Goal: Transaction & Acquisition: Book appointment/travel/reservation

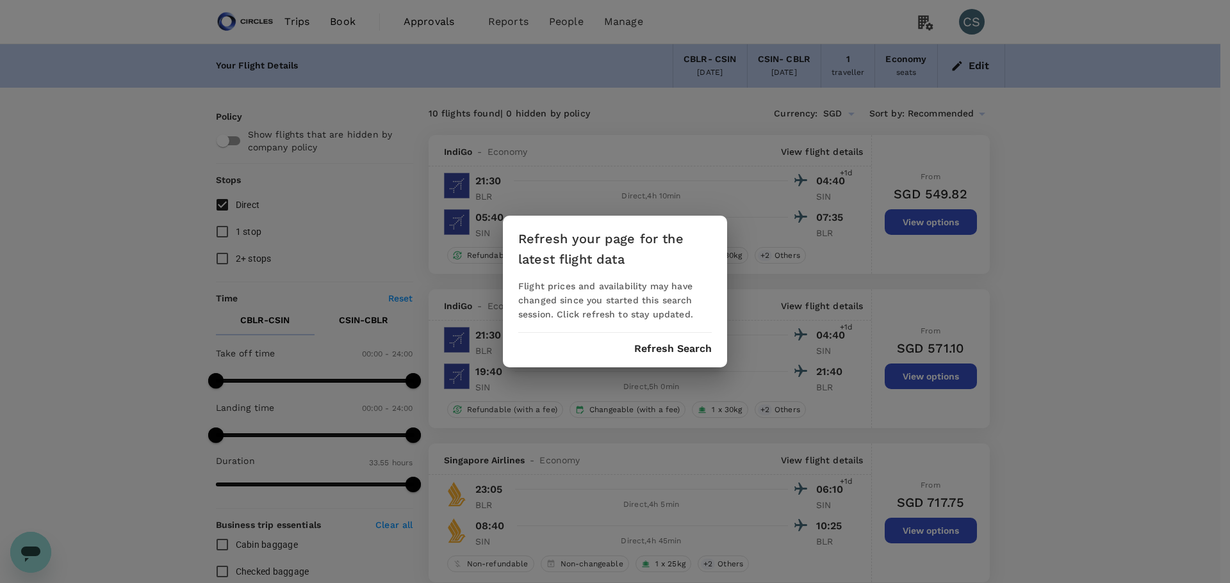
click at [687, 354] on button "Refresh Search" at bounding box center [673, 349] width 78 height 12
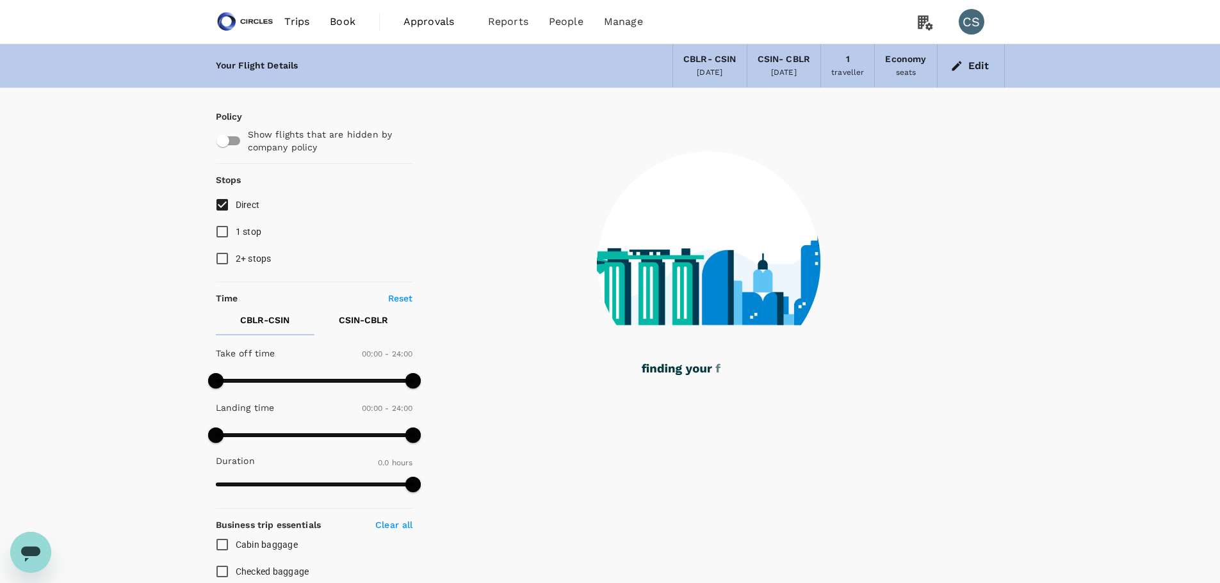
click at [290, 21] on span "Trips" at bounding box center [296, 21] width 25 height 15
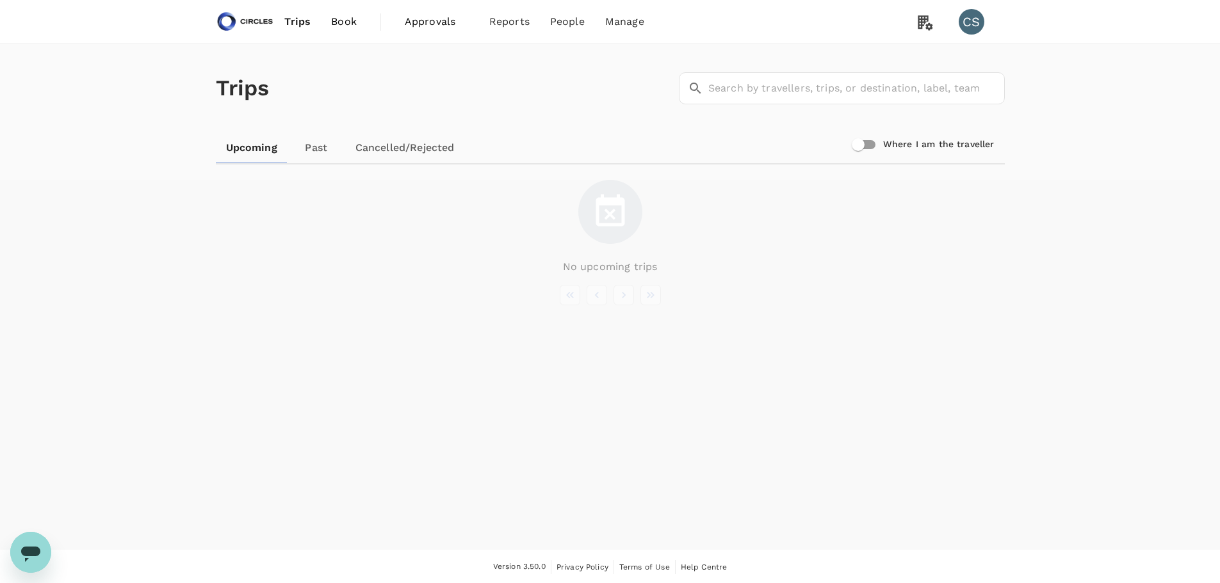
click at [339, 13] on link "Book" at bounding box center [344, 22] width 46 height 44
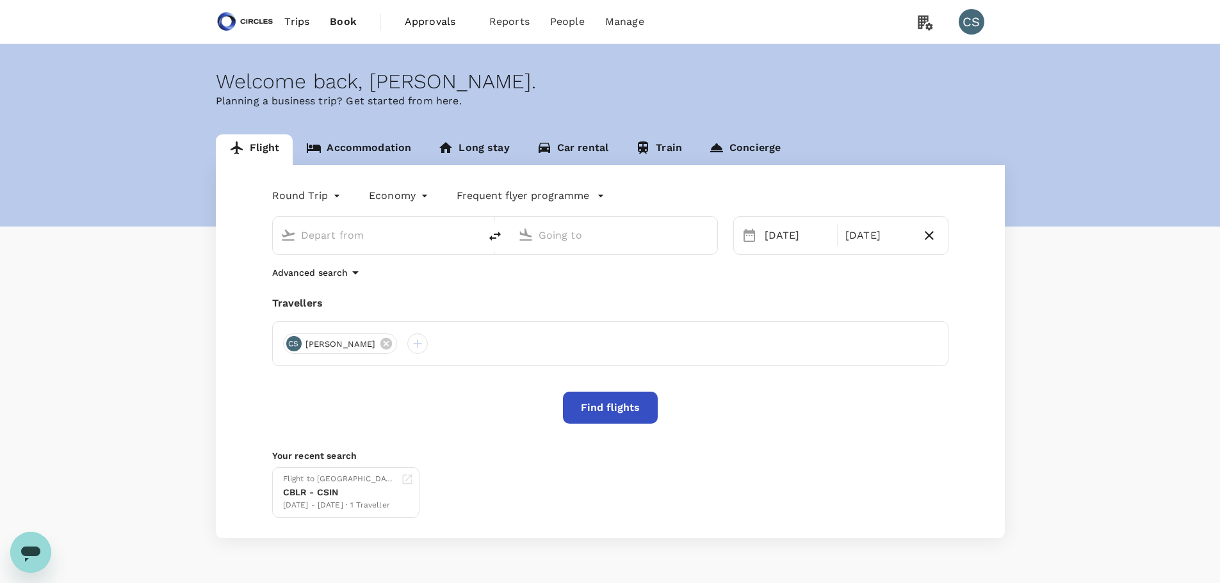
type input "[GEOGRAPHIC_DATA], [GEOGRAPHIC_DATA] (any)"
click at [382, 238] on input "[GEOGRAPHIC_DATA], [GEOGRAPHIC_DATA] (any)" at bounding box center [377, 235] width 152 height 20
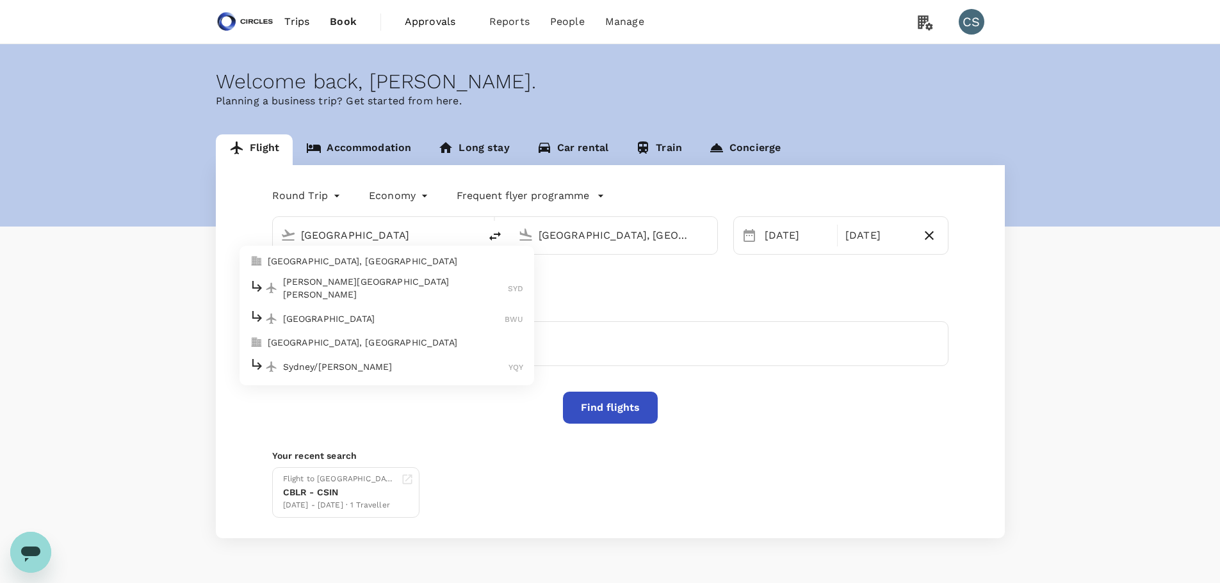
click at [392, 259] on p "[GEOGRAPHIC_DATA], [GEOGRAPHIC_DATA]" at bounding box center [396, 261] width 256 height 13
type input "[GEOGRAPHIC_DATA], [GEOGRAPHIC_DATA] (any)"
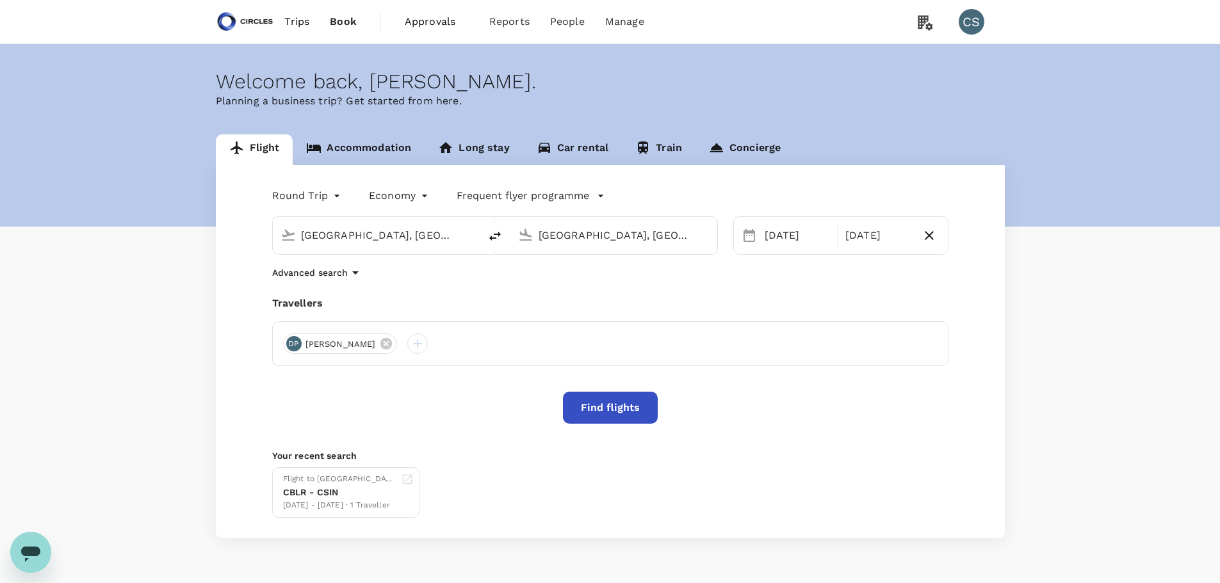
click at [591, 241] on input "[GEOGRAPHIC_DATA], [GEOGRAPHIC_DATA] (any)" at bounding box center [615, 235] width 152 height 20
click at [632, 260] on p "[GEOGRAPHIC_DATA], [GEOGRAPHIC_DATA]" at bounding box center [633, 261] width 256 height 13
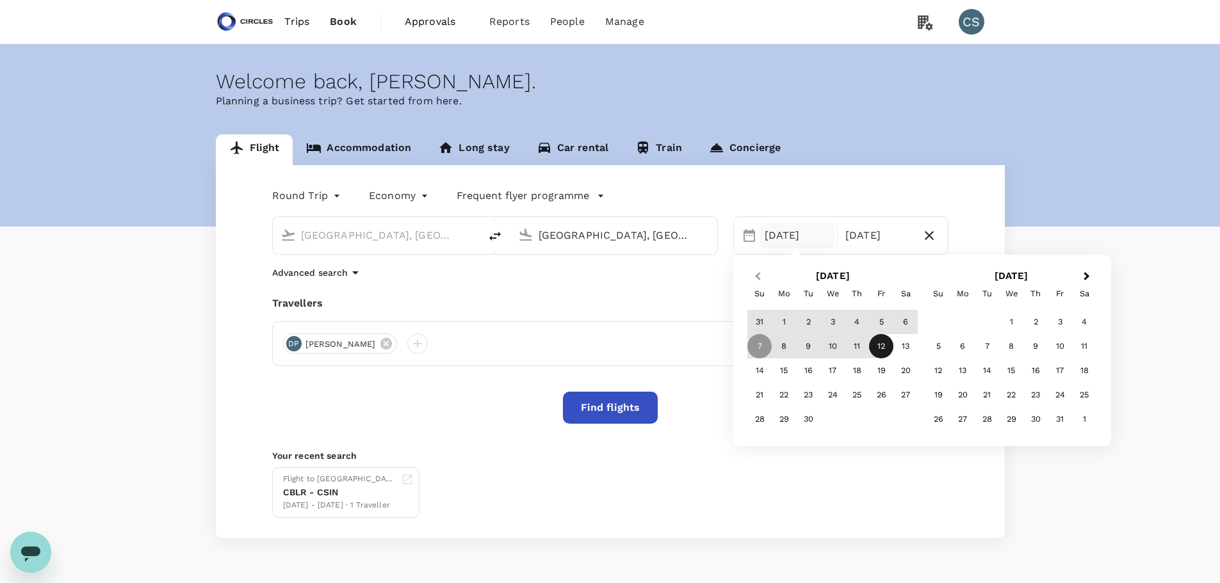
type input "[GEOGRAPHIC_DATA], [GEOGRAPHIC_DATA] (any)"
click at [749, 277] on button "Previous Month" at bounding box center [756, 277] width 20 height 20
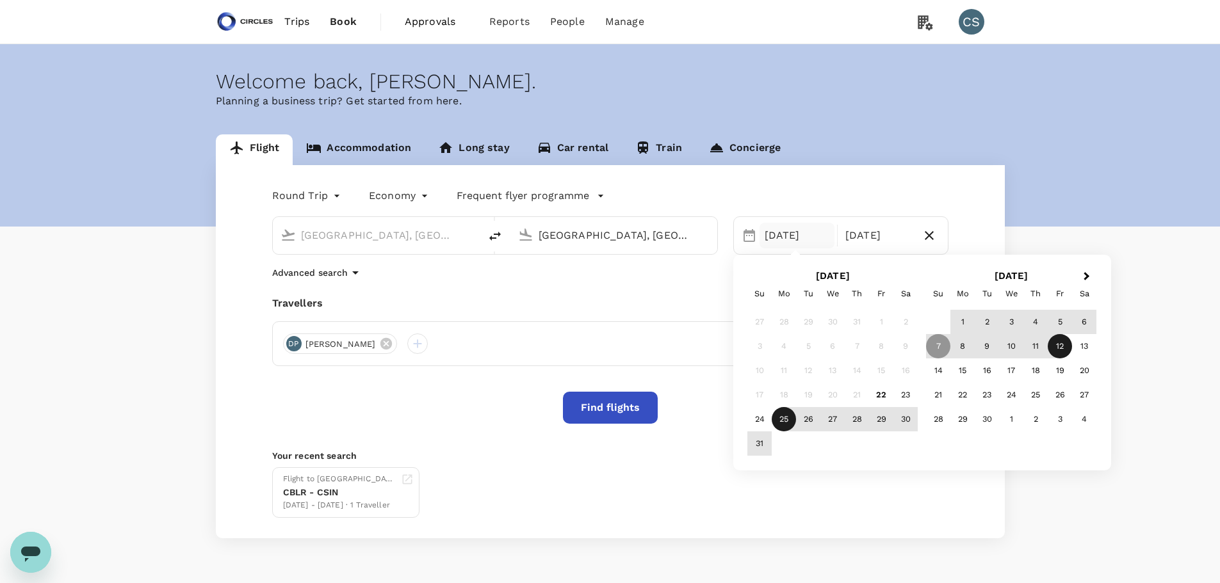
click at [777, 421] on div "25" at bounding box center [784, 419] width 24 height 24
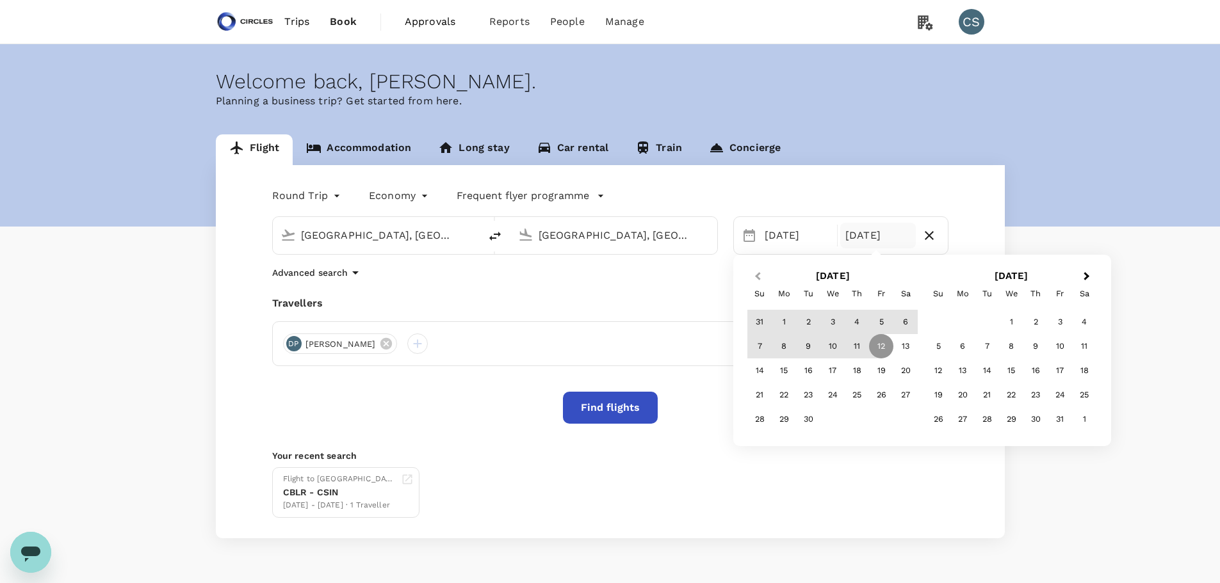
click at [756, 273] on button "Previous Month" at bounding box center [756, 277] width 20 height 20
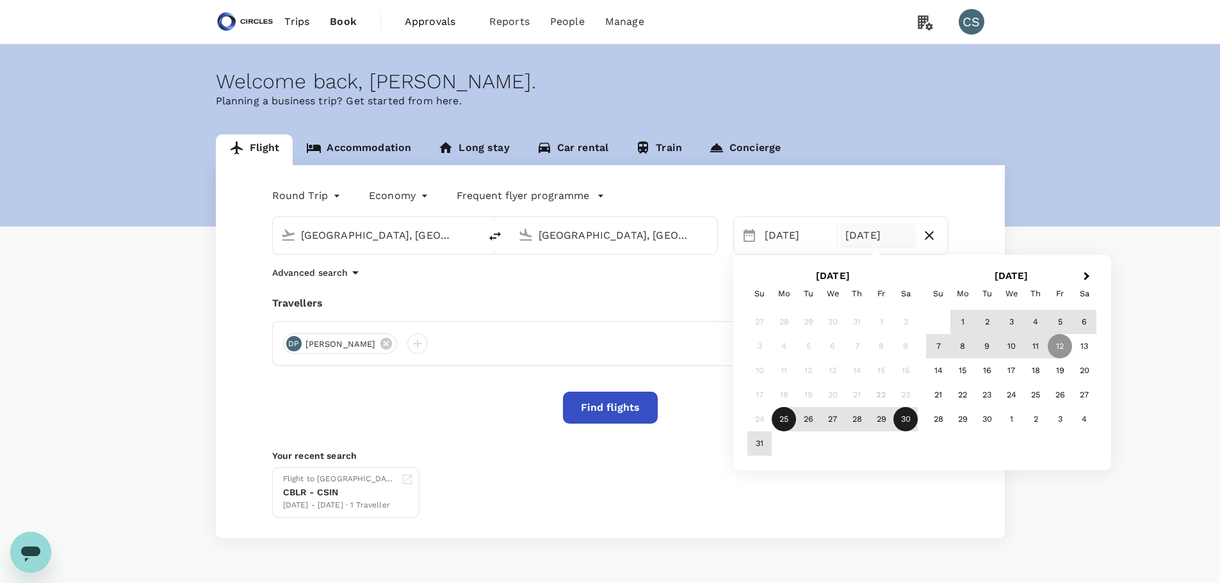
click at [907, 418] on div "30" at bounding box center [905, 419] width 24 height 24
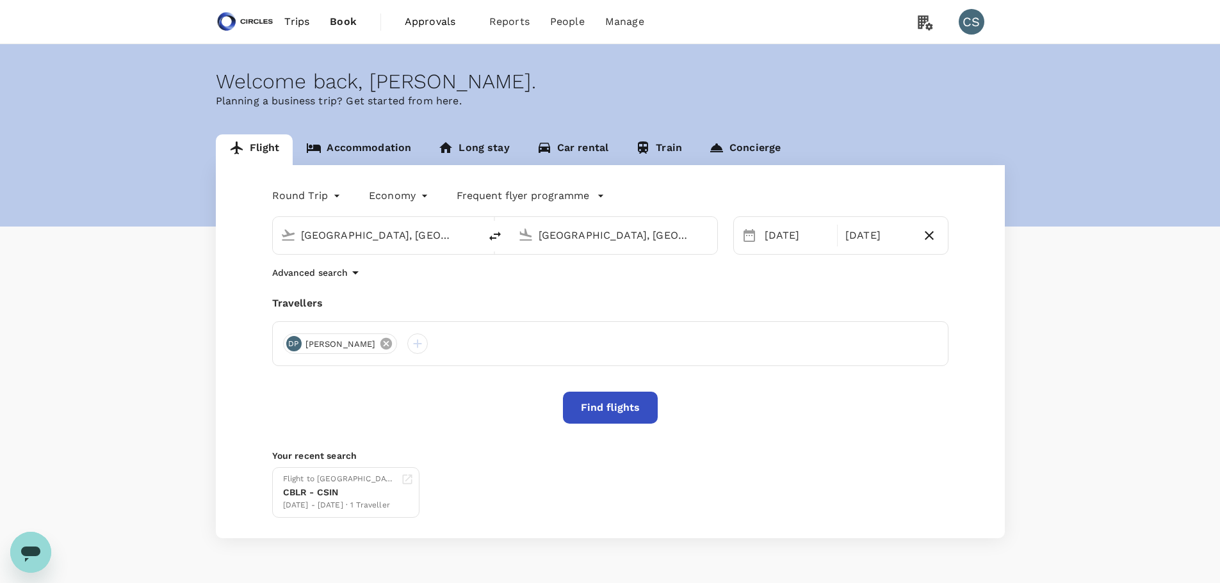
click at [382, 341] on icon at bounding box center [386, 344] width 12 height 12
click at [290, 345] on div at bounding box center [293, 344] width 20 height 20
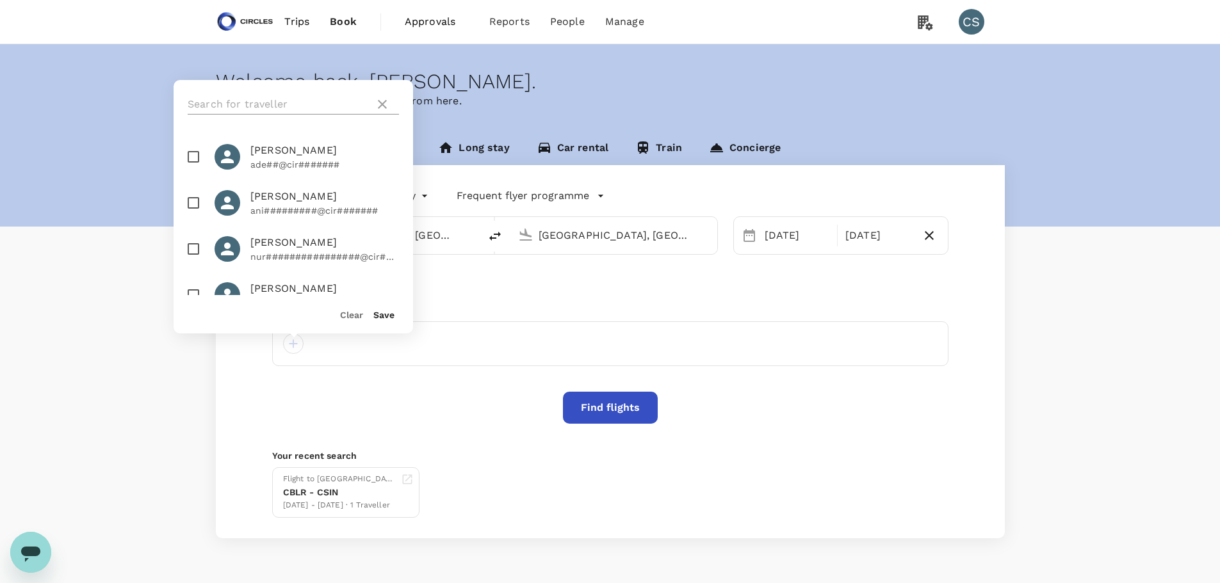
click at [244, 104] on input "text" at bounding box center [279, 104] width 182 height 20
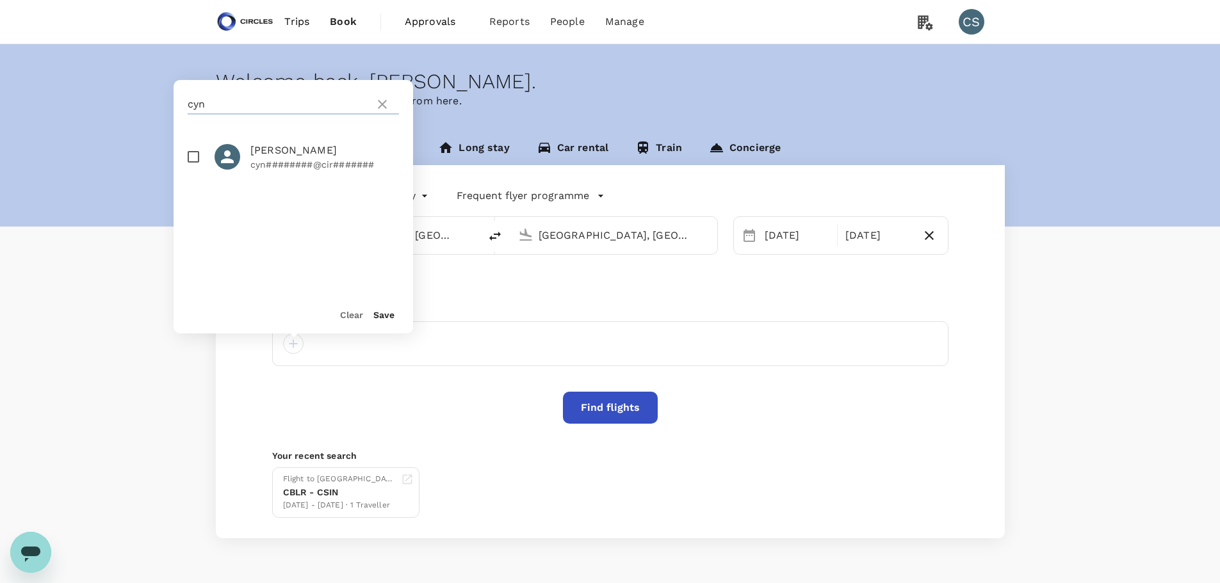
type input "cyn"
click at [259, 147] on span "Cynthia Sua" at bounding box center [324, 150] width 149 height 15
checkbox input "true"
click at [390, 322] on div "Save" at bounding box center [378, 310] width 31 height 26
click at [390, 318] on button "Save" at bounding box center [383, 315] width 21 height 10
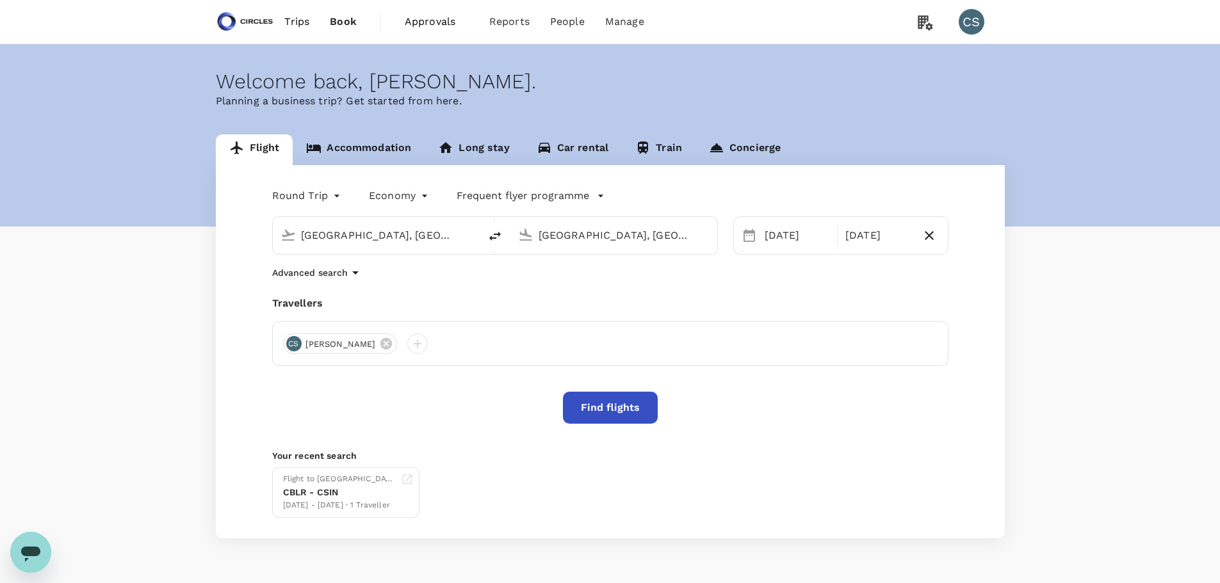
click at [629, 412] on button "Find flights" at bounding box center [610, 408] width 95 height 32
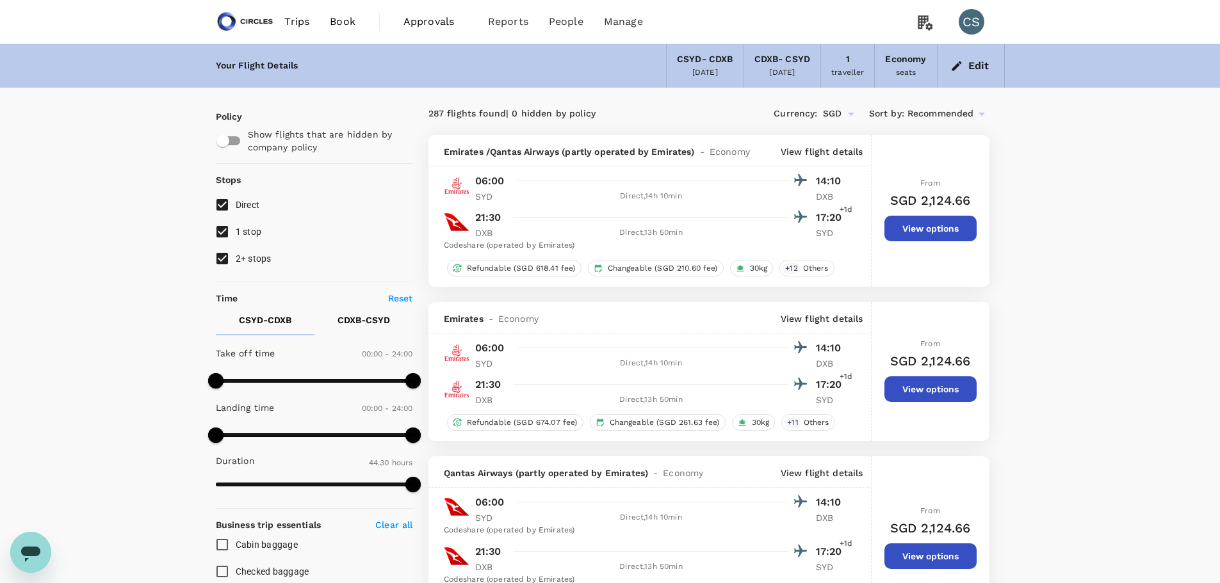
type input "2670"
drag, startPoint x: 249, startPoint y: 17, endPoint x: 263, endPoint y: 3, distance: 19.9
click at [249, 17] on img at bounding box center [245, 22] width 59 height 28
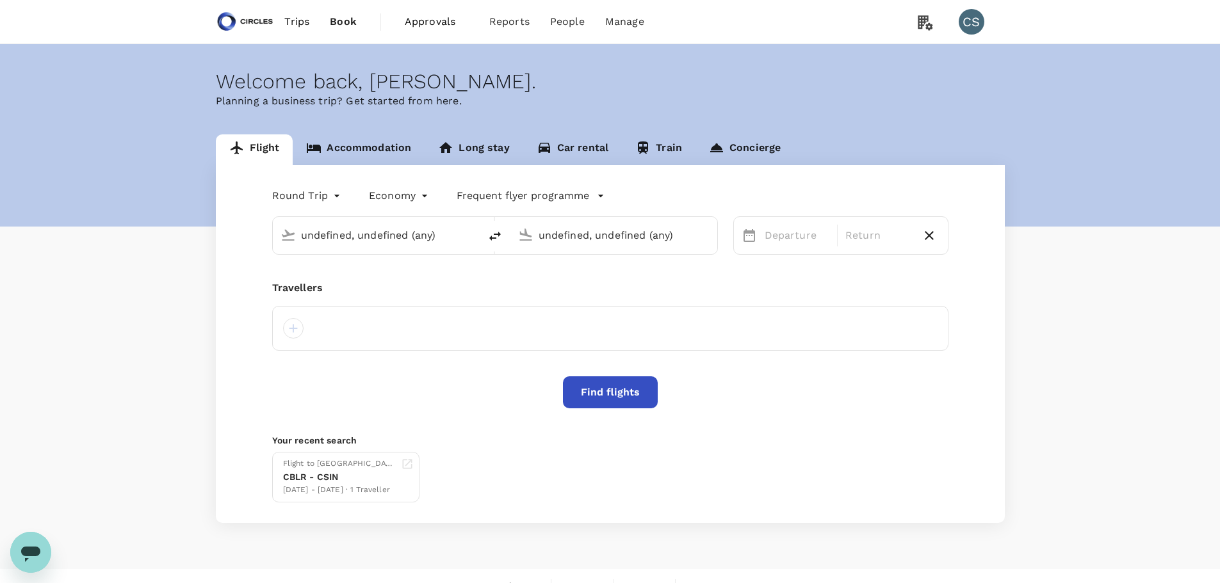
type input "Sydney, Australia (any)"
type input "Dubai, United Arab Emirates (any)"
type input "Sydney, Australia (any)"
type input "Dubai, United Arab Emirates (any)"
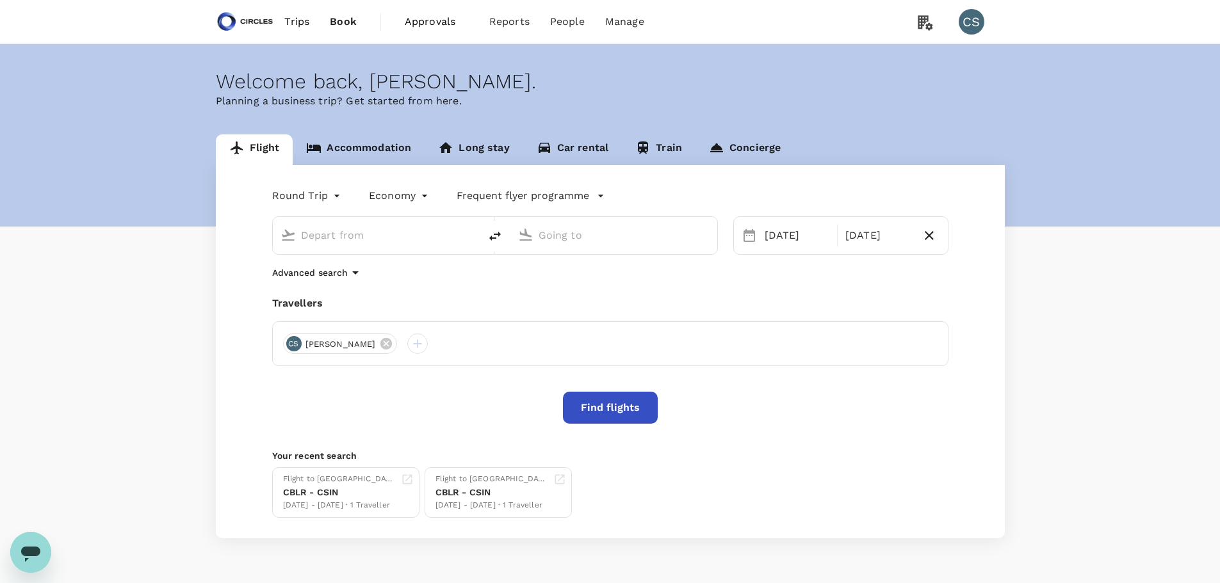
type input "Sydney, Australia (any)"
type input "Dubai, United Arab Emirates (any)"
